Goal: Information Seeking & Learning: Learn about a topic

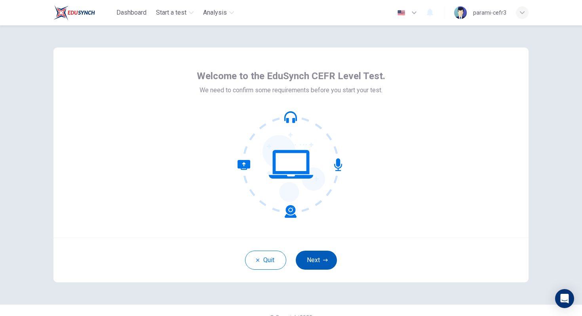
click at [313, 258] on button "Next" at bounding box center [316, 260] width 41 height 19
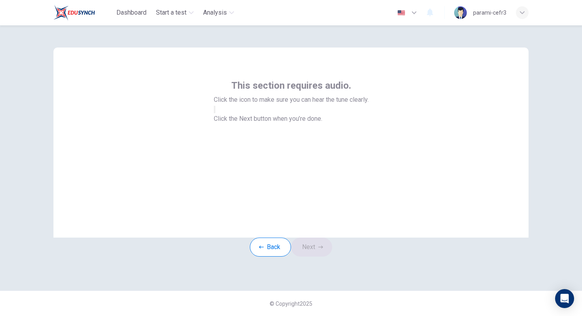
click at [215, 113] on button "button" at bounding box center [215, 110] width 2 height 8
click at [312, 257] on button "Next" at bounding box center [311, 247] width 41 height 19
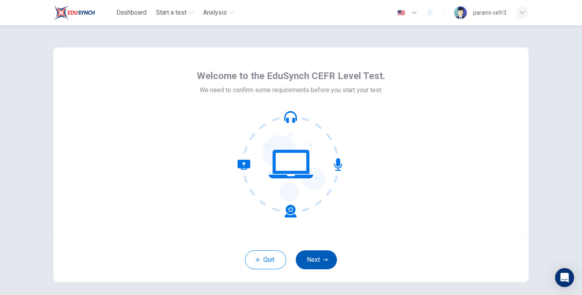
click at [321, 266] on button "Next" at bounding box center [316, 260] width 41 height 19
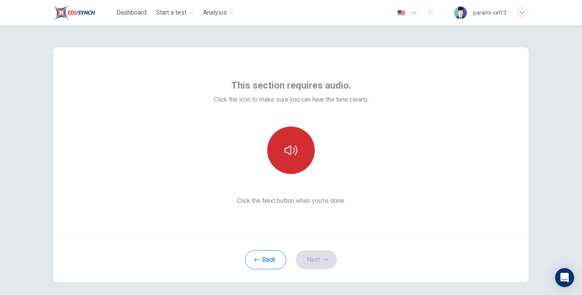
click at [289, 155] on icon "button" at bounding box center [291, 150] width 13 height 13
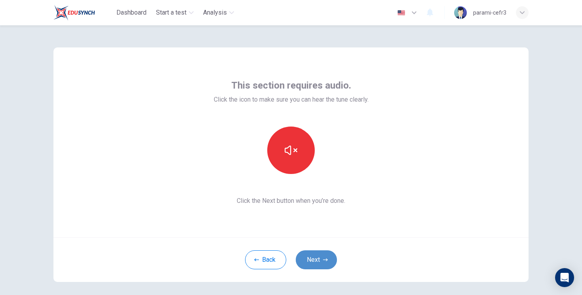
click at [313, 257] on button "Next" at bounding box center [316, 260] width 41 height 19
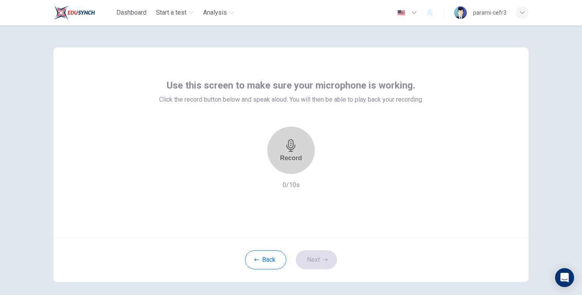
click at [287, 142] on icon "button" at bounding box center [291, 145] width 13 height 13
click at [291, 165] on icon "button" at bounding box center [290, 171] width 9 height 13
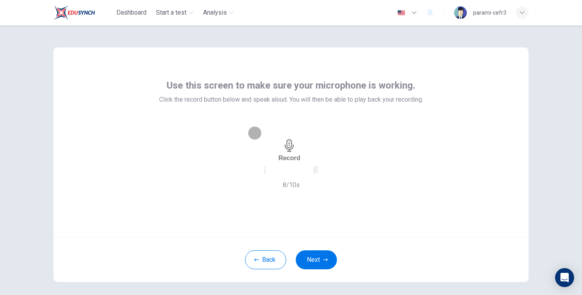
click at [314, 169] on div "button" at bounding box center [314, 170] width 0 height 6
click at [316, 260] on button "Next" at bounding box center [316, 260] width 41 height 19
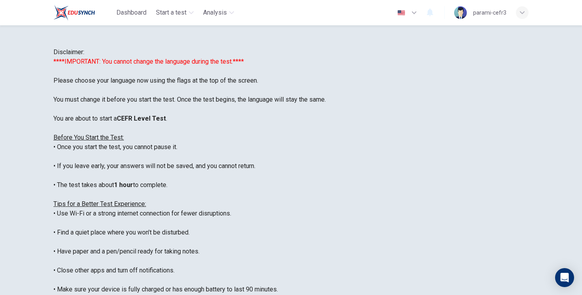
click at [415, 11] on icon "button" at bounding box center [414, 13] width 10 height 10
click at [318, 295] on div at bounding box center [291, 295] width 582 height 0
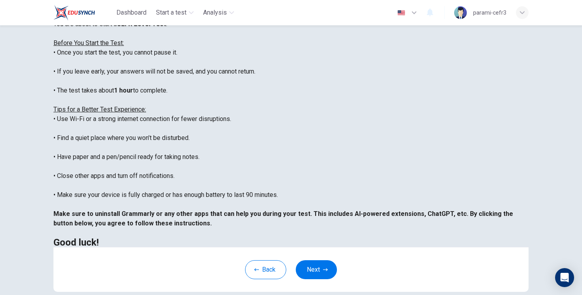
scroll to position [98, 0]
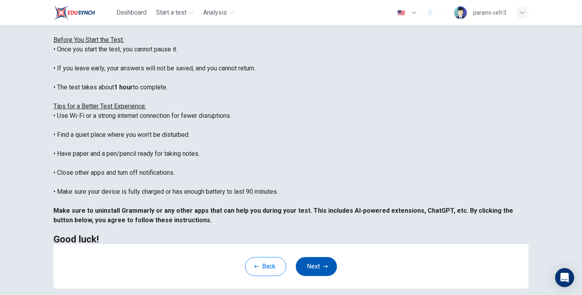
click at [318, 269] on button "Next" at bounding box center [316, 266] width 41 height 19
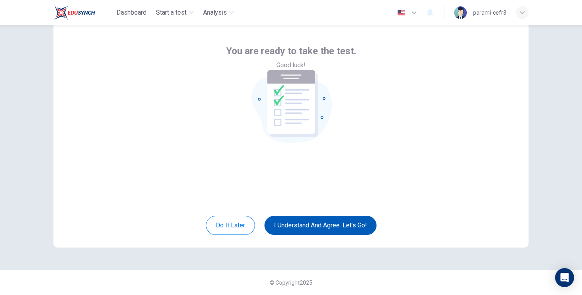
scroll to position [34, 0]
click at [329, 228] on button "I understand and agree. Let’s go!" at bounding box center [320, 225] width 112 height 19
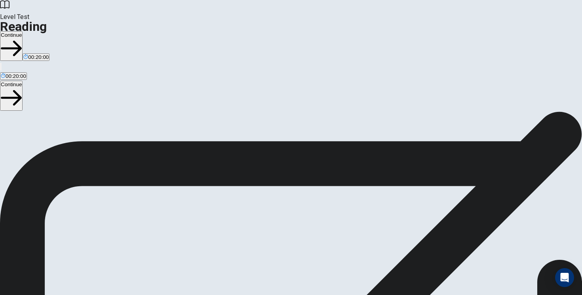
scroll to position [22, 0]
click at [23, 31] on button "Continue" at bounding box center [11, 46] width 23 height 30
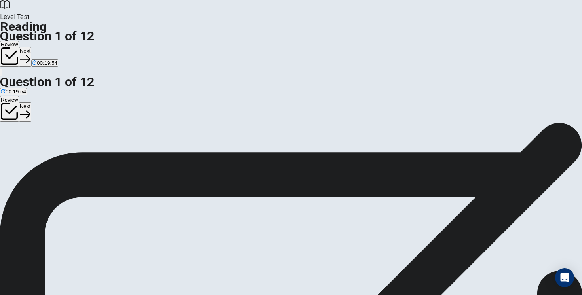
click at [29, 136] on span "To lay eggs." at bounding box center [15, 139] width 28 height 6
click at [30, 129] on button "A To lay eggs." at bounding box center [15, 135] width 30 height 13
click at [96, 136] on span "To gather nectar and pollen." at bounding box center [62, 139] width 65 height 6
click at [124, 143] on button "C To mate with the queen." at bounding box center [126, 135] width 58 height 13
click at [155, 142] on span "To defend the colony." at bounding box center [180, 139] width 50 height 6
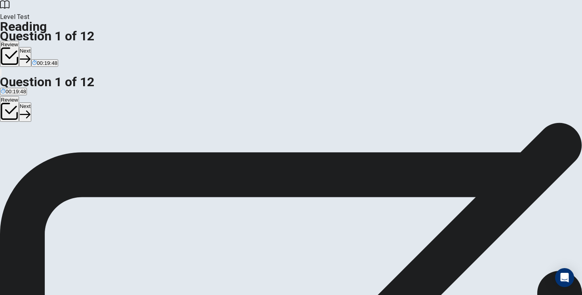
scroll to position [0, 0]
click at [29, 136] on span "To lay eggs." at bounding box center [15, 139] width 28 height 6
click at [31, 47] on button "Next" at bounding box center [25, 56] width 12 height 19
click at [38, 136] on span "Wheat and rice." at bounding box center [19, 139] width 37 height 6
click at [44, 47] on button "Next" at bounding box center [38, 56] width 12 height 19
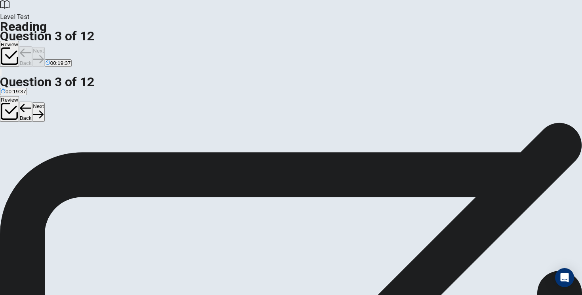
scroll to position [49, 0]
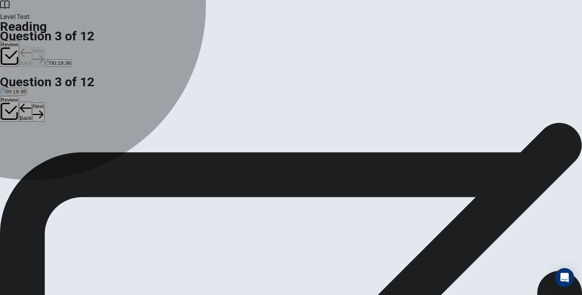
click at [12, 136] on span "grow" at bounding box center [6, 139] width 11 height 6
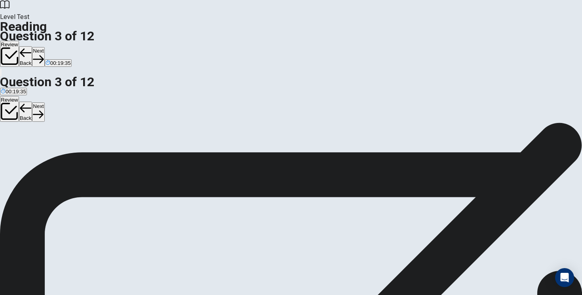
click at [44, 47] on button "Next" at bounding box center [38, 56] width 12 height 19
click at [96, 136] on span "Because bees are producing less honey." at bounding box center [48, 139] width 95 height 6
click at [44, 47] on button "Next" at bounding box center [38, 56] width 12 height 19
click at [43, 129] on button "A Use of pesticides." at bounding box center [21, 135] width 43 height 13
click at [44, 47] on button "Next" at bounding box center [38, 56] width 12 height 19
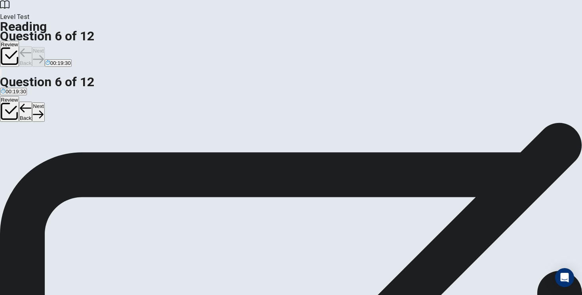
scroll to position [205, 0]
click at [39, 129] on button "B protect" at bounding box center [30, 135] width 18 height 13
click at [44, 47] on button "Next" at bounding box center [38, 56] width 12 height 19
click at [130, 136] on span "Bees will continue to decline without human intervention." at bounding box center [67, 139] width 132 height 6
click at [44, 47] on button "Next" at bounding box center [38, 56] width 12 height 19
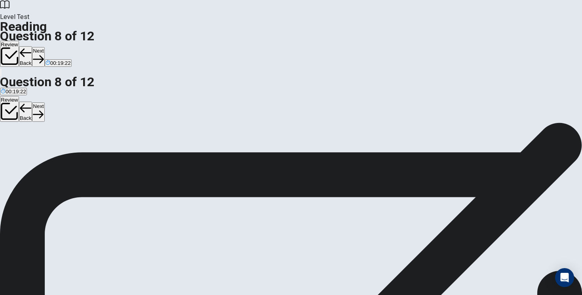
click at [122, 129] on div at bounding box center [116, 129] width 232 height 0
click at [72, 188] on input at bounding box center [38, 192] width 68 height 8
click at [44, 47] on button "Next" at bounding box center [38, 56] width 12 height 19
click at [87, 136] on span "A disease that affects the queen bee." at bounding box center [44, 139] width 87 height 6
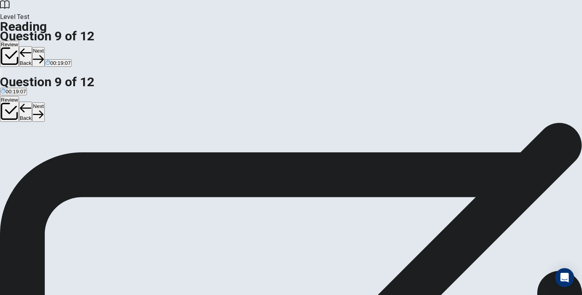
click at [44, 47] on button "Next" at bounding box center [38, 56] width 12 height 19
click at [109, 136] on span "Wild bees are less important than honey bees." at bounding box center [55, 139] width 108 height 6
click at [44, 47] on button "Next" at bounding box center [38, 56] width 12 height 19
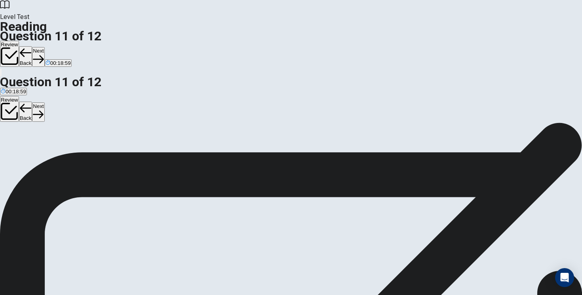
drag, startPoint x: 117, startPoint y: 229, endPoint x: 259, endPoint y: 205, distance: 144.1
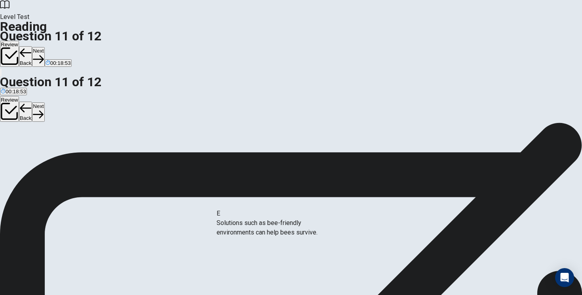
drag, startPoint x: 131, startPoint y: 231, endPoint x: 281, endPoint y: 225, distance: 150.2
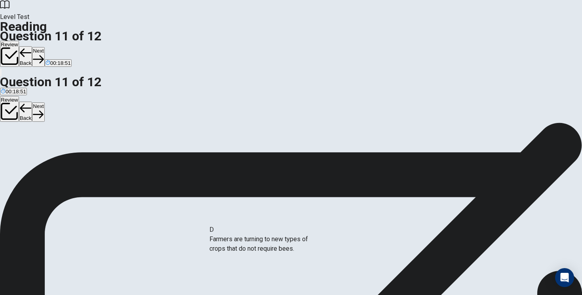
drag, startPoint x: 133, startPoint y: 250, endPoint x: 277, endPoint y: 251, distance: 144.1
click at [44, 47] on button "Next" at bounding box center [38, 56] width 12 height 19
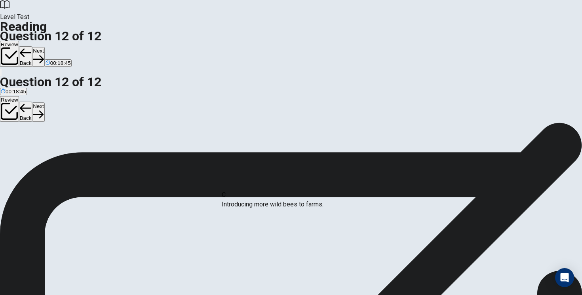
drag, startPoint x: 114, startPoint y: 209, endPoint x: 269, endPoint y: 205, distance: 155.6
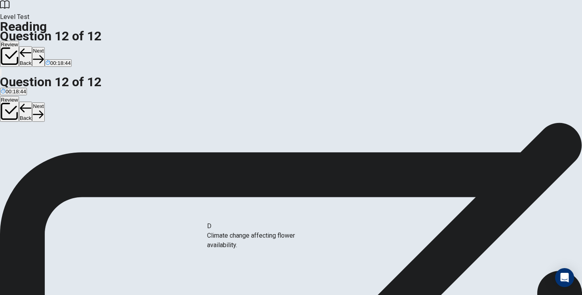
drag, startPoint x: 127, startPoint y: 211, endPoint x: 292, endPoint y: 248, distance: 169.4
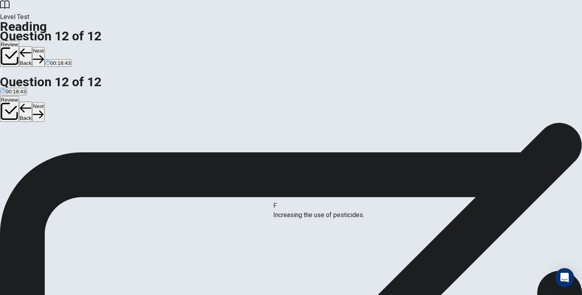
scroll to position [36, 0]
drag, startPoint x: 115, startPoint y: 251, endPoint x: 400, endPoint y: 177, distance: 294.0
drag, startPoint x: 113, startPoint y: 226, endPoint x: 396, endPoint y: 198, distance: 284.0
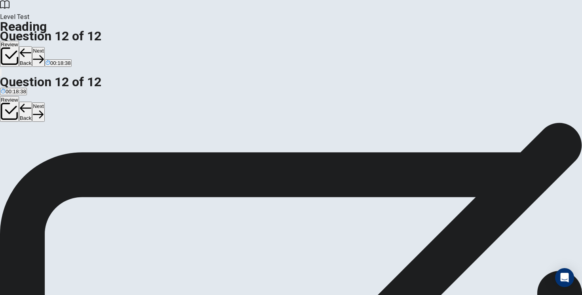
click at [44, 47] on button "Next" at bounding box center [38, 56] width 12 height 19
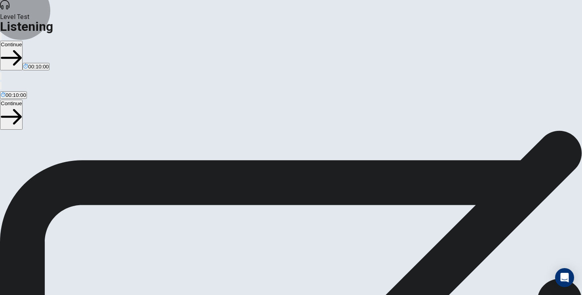
click at [23, 41] on button "Continue" at bounding box center [11, 56] width 23 height 30
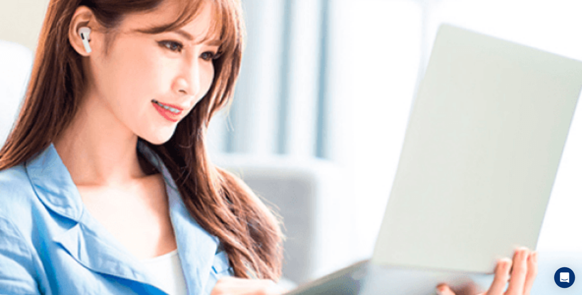
click at [561, 279] on icon "Open Intercom Messenger" at bounding box center [564, 278] width 9 height 10
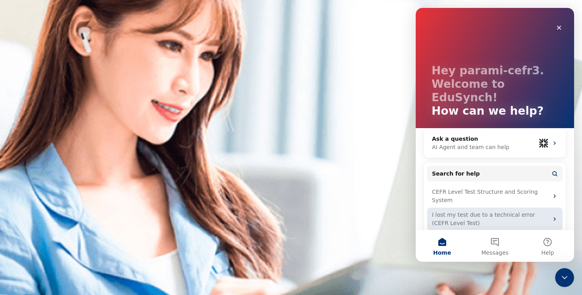
click at [510, 214] on div "I lost my test due to a technical error (CEFR Level Test)" at bounding box center [494, 219] width 135 height 23
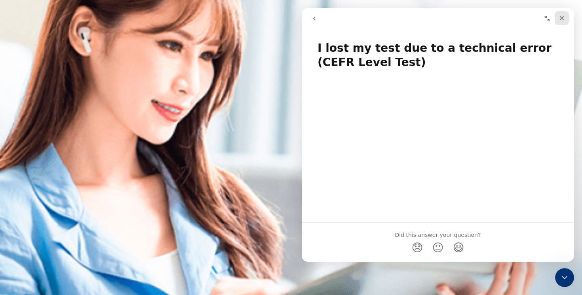
click at [561, 16] on icon "Close" at bounding box center [562, 18] width 6 height 6
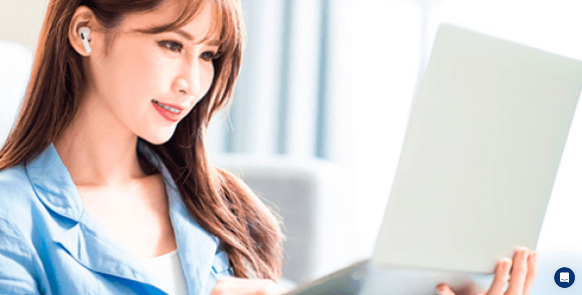
click at [560, 274] on icon "Open Intercom Messenger" at bounding box center [563, 276] width 13 height 13
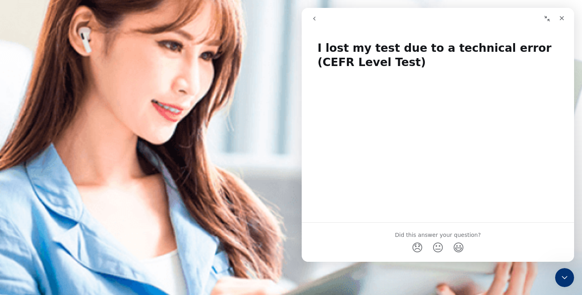
scroll to position [19, 0]
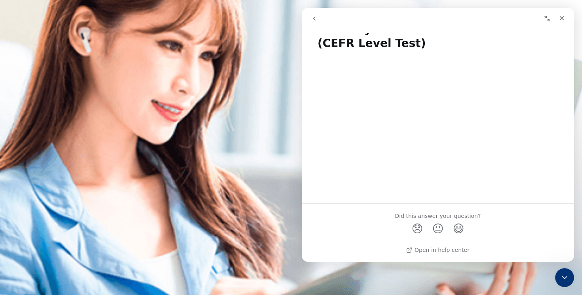
click at [549, 19] on icon "Collapse window" at bounding box center [547, 18] width 6 height 6
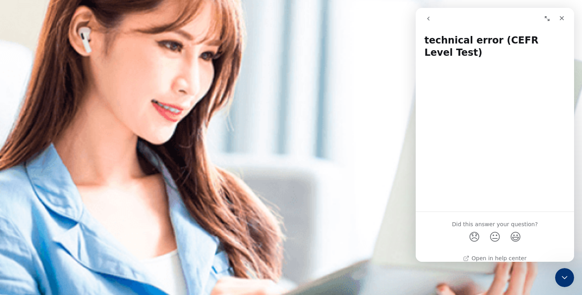
scroll to position [17, 0]
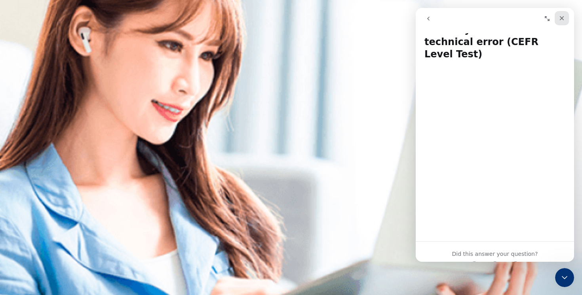
click at [561, 22] on div "Close" at bounding box center [562, 18] width 14 height 14
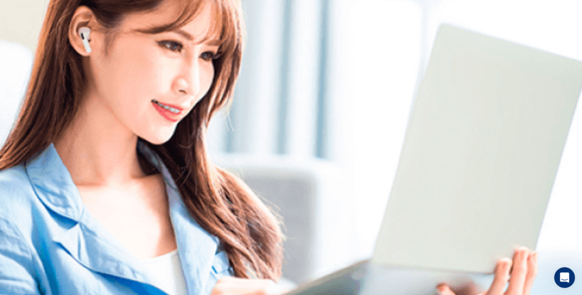
click at [555, 279] on div "Open Intercom Messenger" at bounding box center [563, 277] width 26 height 26
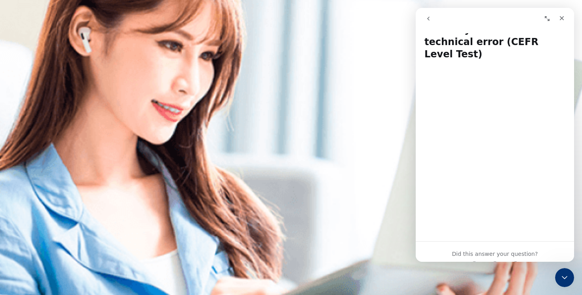
click at [427, 18] on icon "go back" at bounding box center [428, 18] width 6 height 6
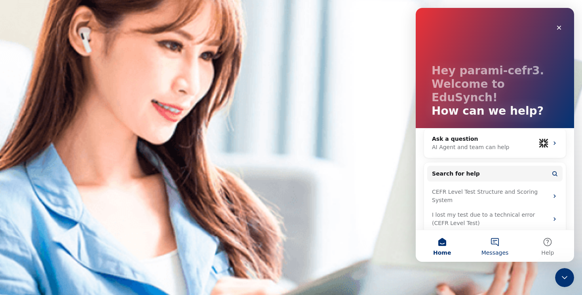
click at [493, 238] on button "Messages" at bounding box center [494, 246] width 53 height 32
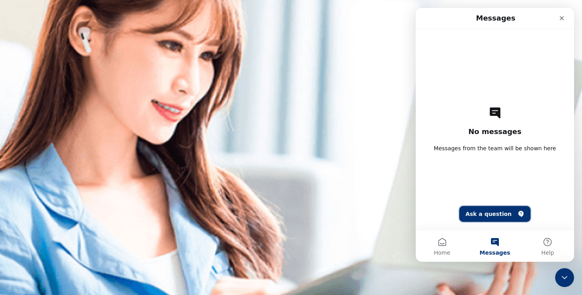
click at [491, 216] on button "Ask a question" at bounding box center [495, 214] width 72 height 16
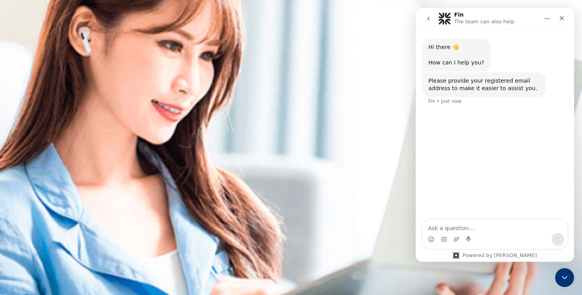
click at [431, 20] on icon "go back" at bounding box center [428, 18] width 6 height 6
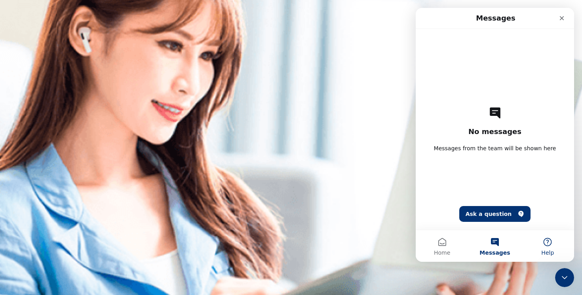
click at [550, 247] on button "Help" at bounding box center [547, 246] width 53 height 32
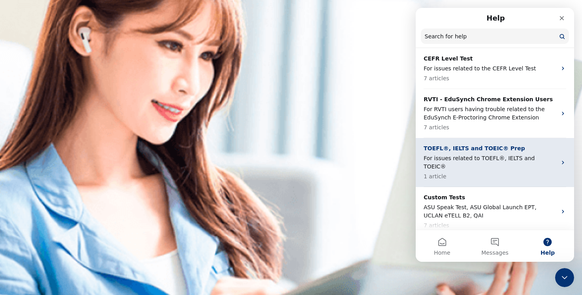
scroll to position [69, 0]
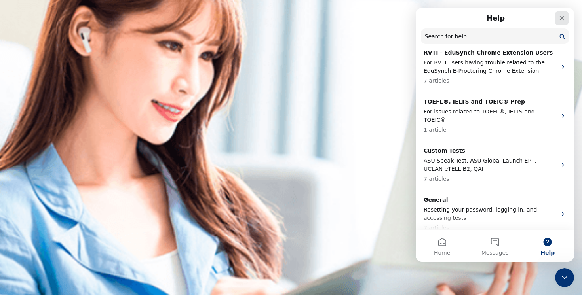
click at [562, 16] on icon "Close" at bounding box center [562, 18] width 6 height 6
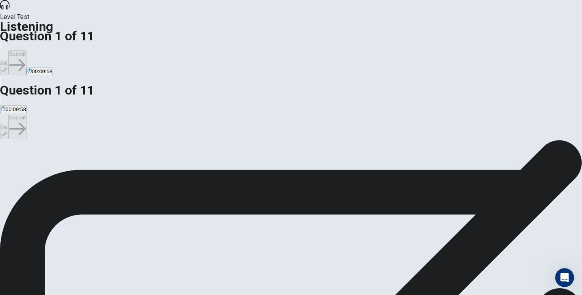
click at [57, 166] on span "Solar energy." at bounding box center [42, 169] width 31 height 6
click at [137, 172] on span "Wind power." at bounding box center [122, 169] width 29 height 6
click at [57, 166] on span "Solar energy." at bounding box center [42, 169] width 31 height 6
click at [8, 60] on button "Ok" at bounding box center [4, 67] width 8 height 15
click at [26, 50] on button "Submit" at bounding box center [17, 62] width 18 height 25
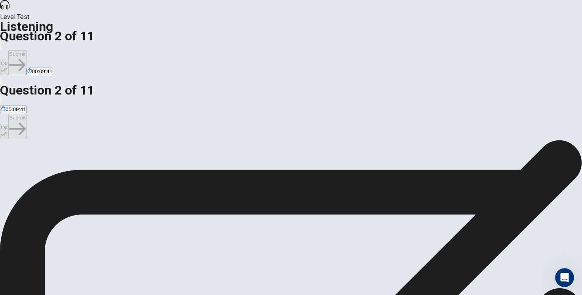
click at [132, 166] on span "They think the topic might be too complicated to explain." at bounding box center [66, 169] width 131 height 6
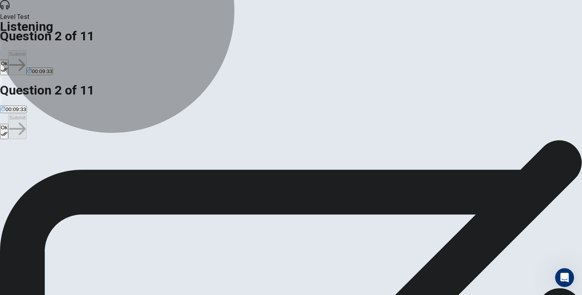
click at [235, 166] on span "They don’t want to work on a group project." at bounding box center [184, 169] width 101 height 6
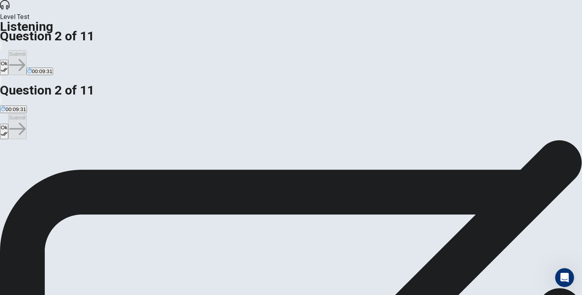
click at [8, 60] on button "Ok" at bounding box center [4, 67] width 8 height 15
click at [26, 50] on button "Submit" at bounding box center [17, 62] width 18 height 25
click at [85, 166] on span "Include a video about wind turbines." at bounding box center [43, 169] width 84 height 6
click at [8, 60] on button "Ok" at bounding box center [4, 67] width 8 height 15
click at [26, 50] on button "Submit" at bounding box center [17, 62] width 18 height 25
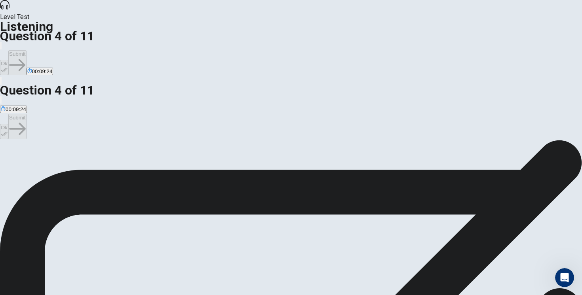
click at [78, 159] on button "B Metal and glass." at bounding box center [58, 165] width 40 height 13
click at [77, 166] on span "Metal and glass." at bounding box center [57, 169] width 38 height 6
click at [8, 60] on button "Ok" at bounding box center [4, 67] width 8 height 15
click at [26, 50] on button "Submit" at bounding box center [17, 62] width 18 height 25
click at [134, 159] on button "B A website about renewable energy." at bounding box center [92, 165] width 83 height 13
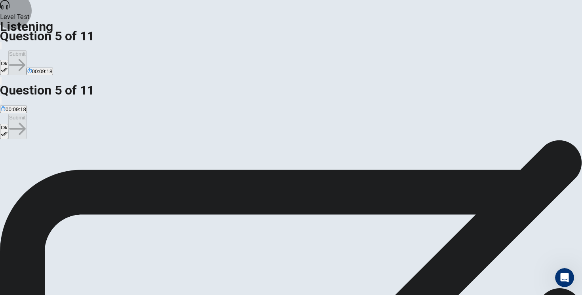
click at [8, 60] on button "Ok" at bounding box center [4, 67] width 8 height 15
click at [26, 50] on button "Submit" at bounding box center [17, 62] width 18 height 25
click at [229, 164] on button "C To show how it can be expensive to install." at bounding box center [257, 165] width 101 height 13
click at [8, 60] on button "Ok" at bounding box center [4, 67] width 8 height 15
click at [26, 50] on button "Submit" at bounding box center [17, 62] width 18 height 25
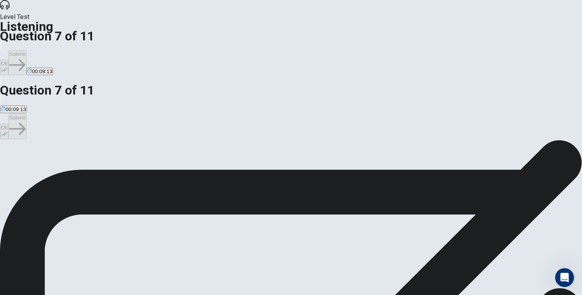
click at [158, 166] on span "Research statistics on wind power. ." at bounding box center [116, 169] width 84 height 6
click at [8, 67] on icon "button" at bounding box center [4, 70] width 7 height 7
click at [25, 59] on icon "button" at bounding box center [17, 65] width 16 height 12
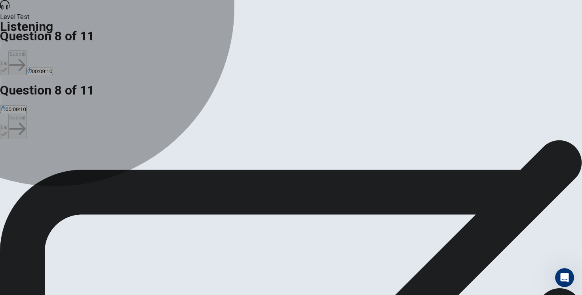
click at [84, 166] on span "Uncertain and confused." at bounding box center [55, 169] width 57 height 6
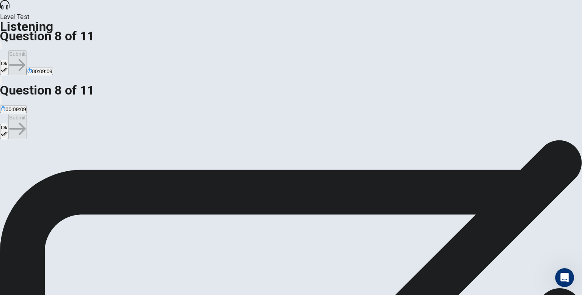
click at [8, 60] on button "Ok" at bounding box center [4, 67] width 8 height 15
click at [26, 50] on button "Submit" at bounding box center [17, 62] width 18 height 25
click at [8, 60] on button "Ok" at bounding box center [4, 67] width 8 height 15
click at [26, 50] on button "Submit" at bounding box center [17, 62] width 18 height 25
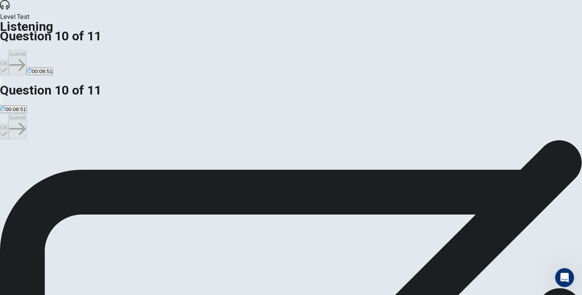
click at [273, 166] on span "To visually explain how wind turbines work." at bounding box center [274, 169] width 100 height 6
click at [8, 67] on icon "button" at bounding box center [4, 70] width 7 height 7
click at [26, 50] on button "Submit" at bounding box center [17, 62] width 18 height 25
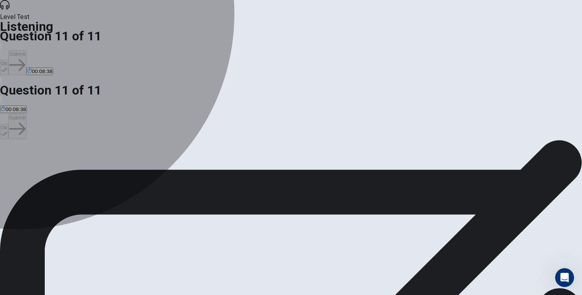
click at [193, 166] on span "They will each focus on a different task and meet later to combine their work." at bounding box center [220, 169] width 179 height 6
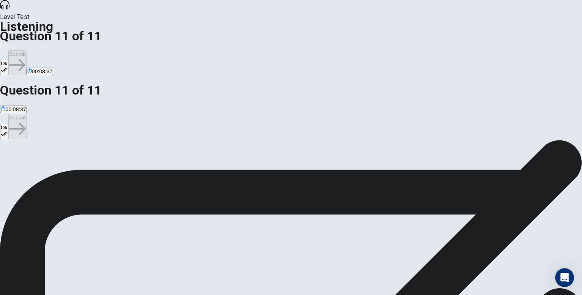
click at [8, 60] on button "Ok" at bounding box center [4, 67] width 8 height 15
click at [26, 50] on button "Submit" at bounding box center [17, 62] width 18 height 25
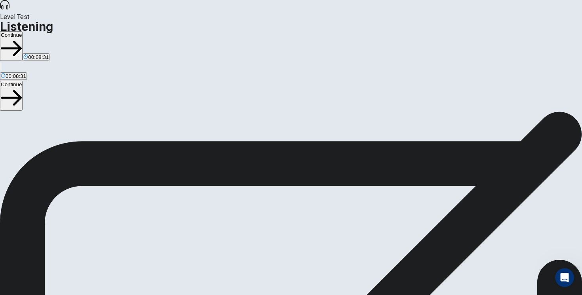
click at [23, 31] on button "Continue" at bounding box center [11, 46] width 23 height 30
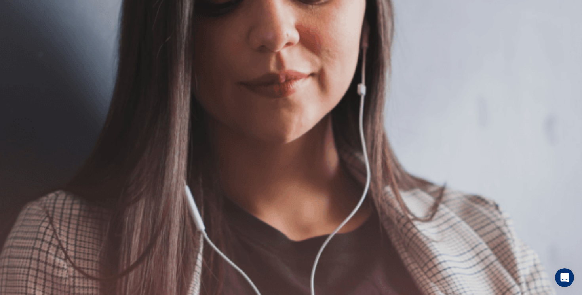
scroll to position [30, 0]
click at [23, 41] on button "Continue" at bounding box center [11, 56] width 23 height 30
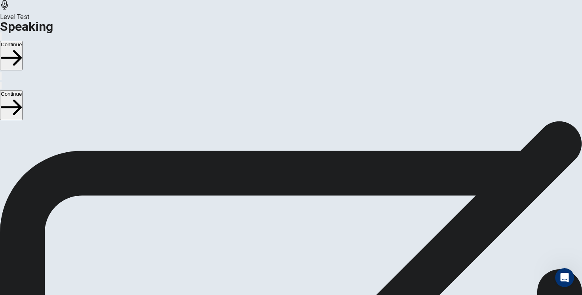
click at [305, 227] on div "Stop Recording" at bounding box center [291, 277] width 28 height 101
click at [303, 222] on icon at bounding box center [291, 234] width 24 height 24
click at [290, 256] on icon "Play Audio" at bounding box center [286, 261] width 8 height 10
click at [23, 41] on button "Continue" at bounding box center [11, 56] width 23 height 30
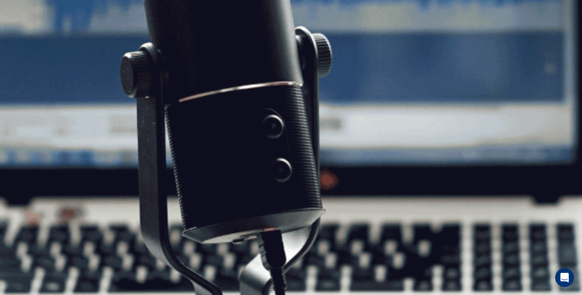
scroll to position [127, 0]
click at [23, 41] on button "Continue" at bounding box center [11, 56] width 23 height 30
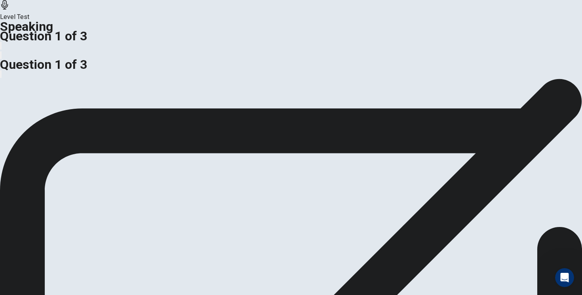
scroll to position [13, 0]
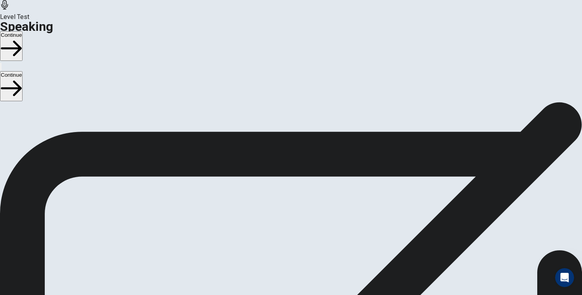
click at [23, 31] on button "Continue" at bounding box center [11, 46] width 23 height 30
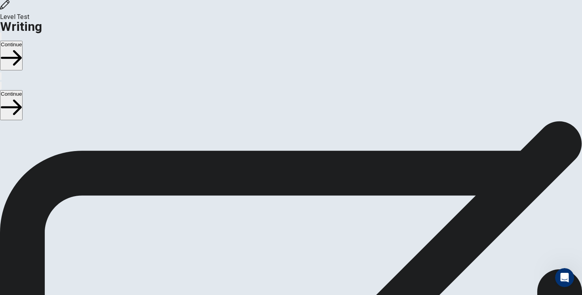
click at [23, 41] on button "Continue" at bounding box center [11, 56] width 23 height 30
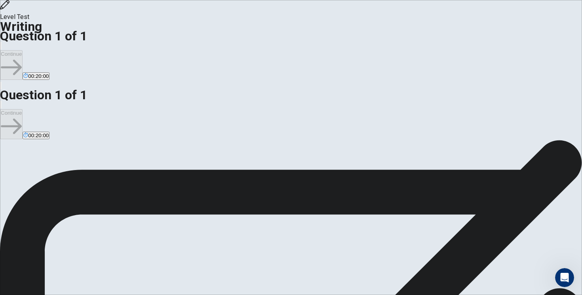
click at [117, 175] on div "Write an essay about your opinion on a topic. A good essay is usually about 150…" at bounding box center [291, 208] width 582 height 114
click at [164, 257] on span "Does social media make it easier or harder to stay connected with friends?" at bounding box center [128, 261] width 207 height 8
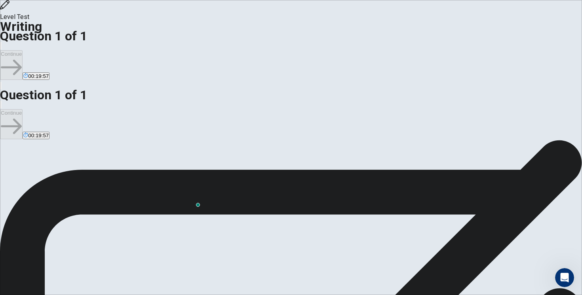
type textarea "wwjnlk"
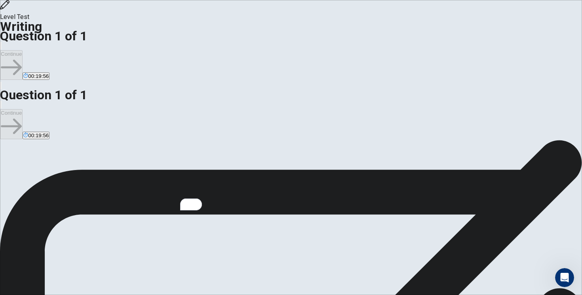
click at [238, 24] on div "Level Test Writing Question 1 of 1 Continue 00:19:56" at bounding box center [291, 45] width 582 height 90
click at [2, 42] on button "button" at bounding box center [1, 46] width 2 height 8
click at [421, 41] on div "Continue 00:19:56" at bounding box center [291, 61] width 582 height 40
click at [49, 72] on button "00:19:56" at bounding box center [36, 76] width 27 height 8
